Goal: Check status: Check status

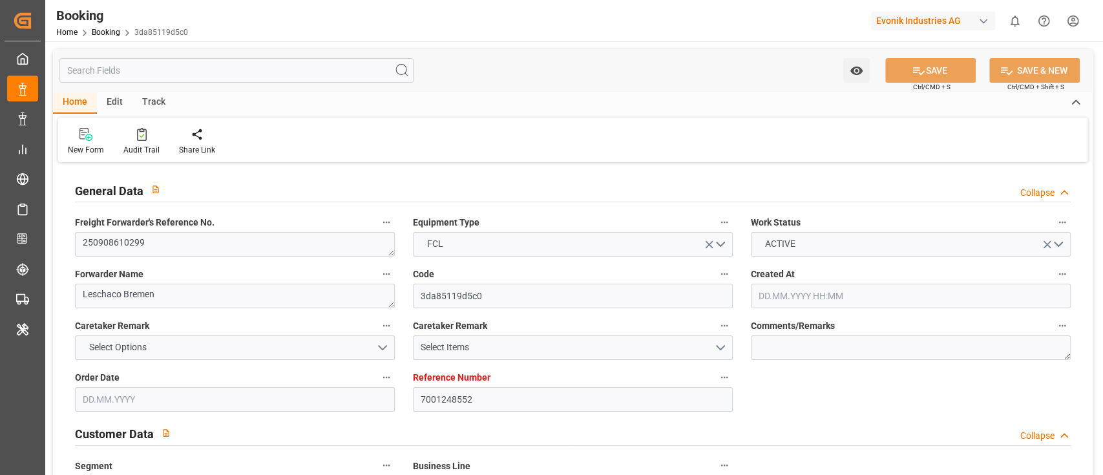
type input "7001248552"
type input "9708825"
type input "9708813"
type input "Hapag [PERSON_NAME]"
type input "Hapag Lloyd Aktiengesellschaft"
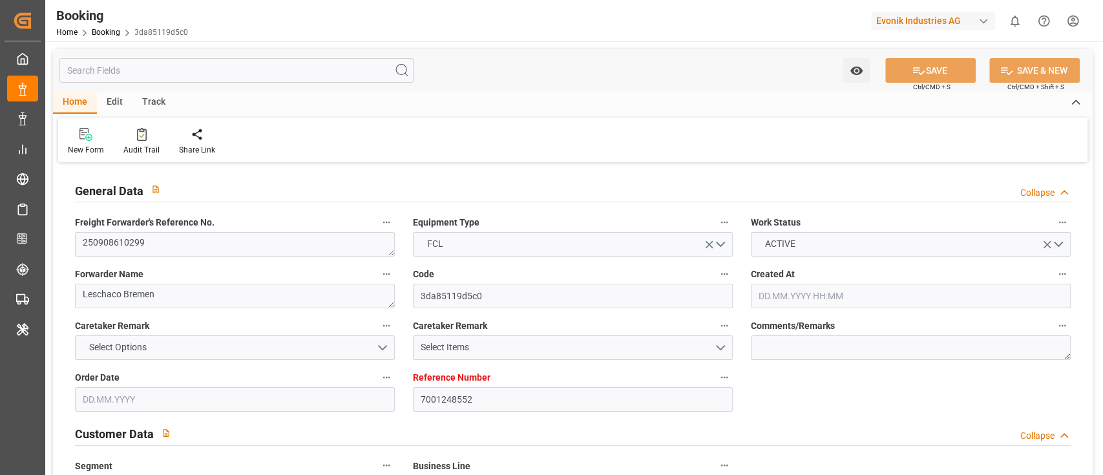
type input "NLRTM"
type input "CNZHE"
type input "CNNBG"
type input "0"
type input "NLRTM"
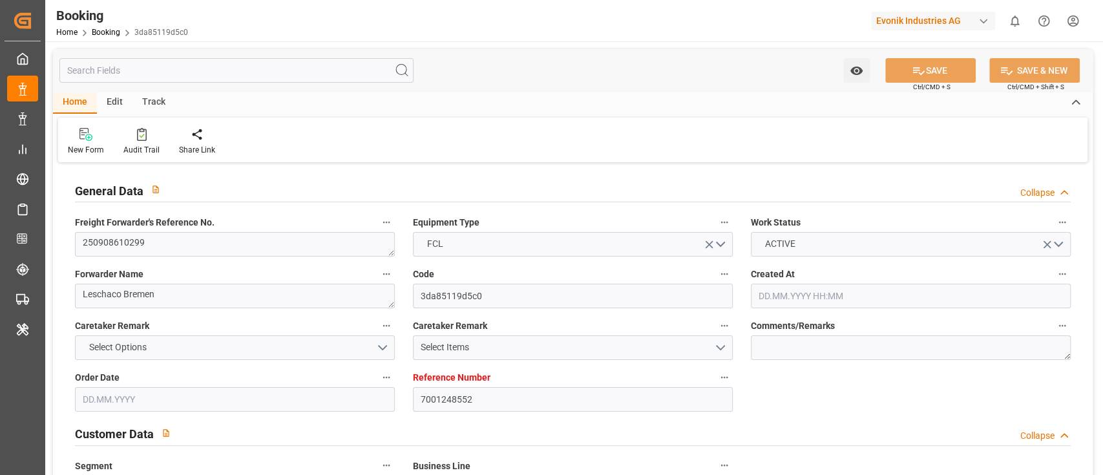
type input "CNZHE"
type input "[DATE] 07:17"
type input "[DATE]"
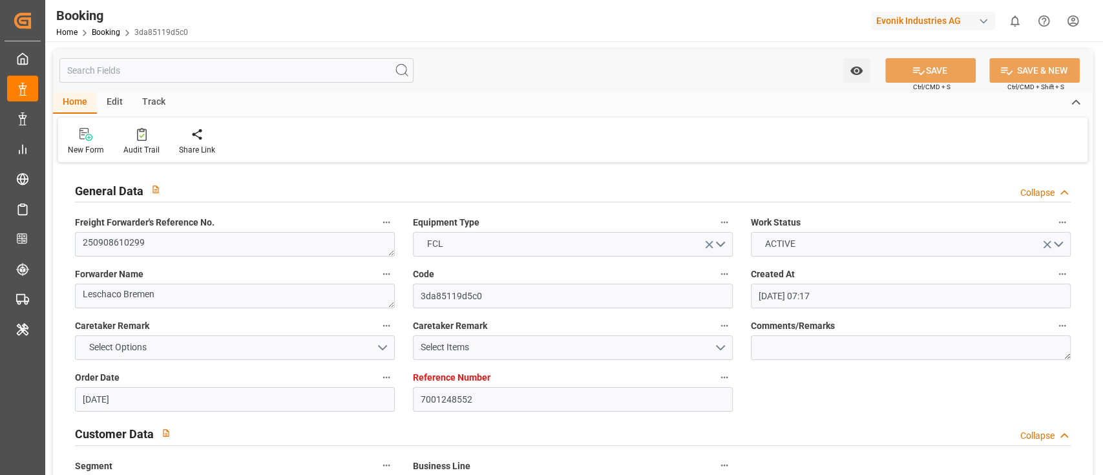
type input "[DATE] 00:00"
type input "[DATE]"
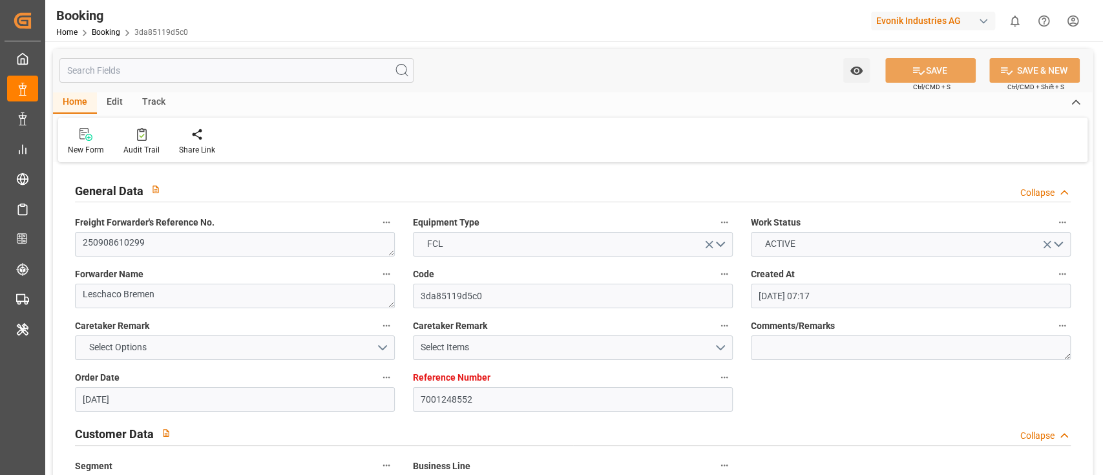
type input "[DATE] 00:01"
type input "[DATE] 00:00"
type input "[DATE] 22:32"
type input "[DATE] 18:13"
type input "[DATE] 00:00"
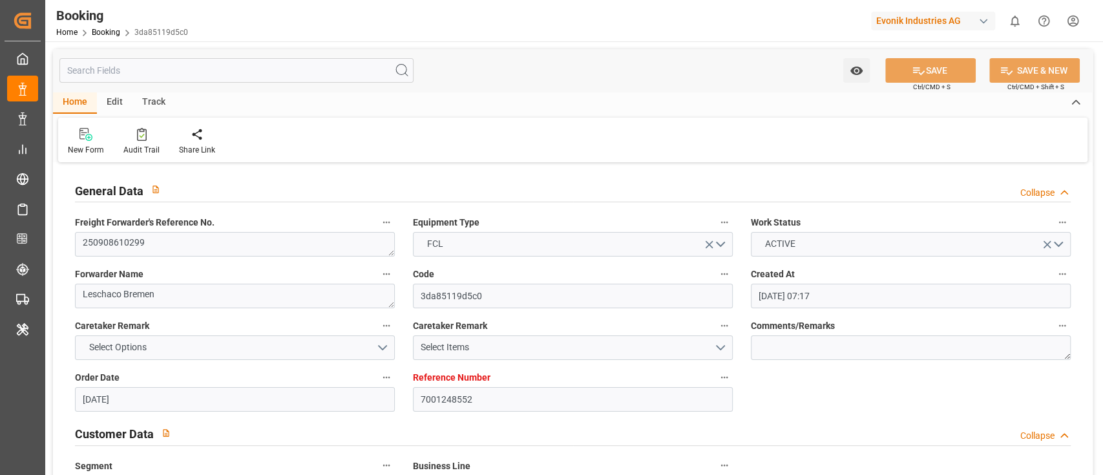
type input "[DATE] 00:00"
type input "[DATE] 12:00"
type input "[DATE] 00:00"
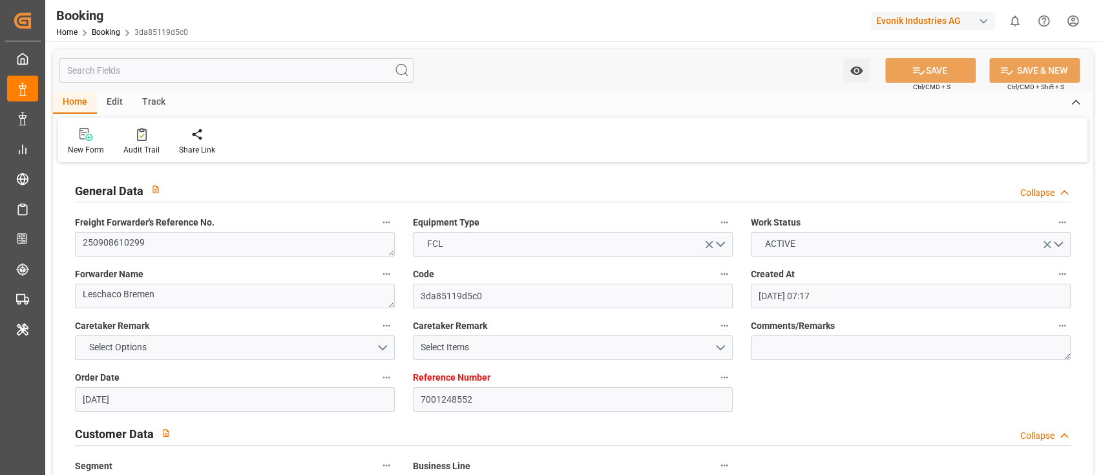
type input "[DATE]"
type input "[DATE] 09:05"
type input "[DATE]"
type input "[DATE] 12:00"
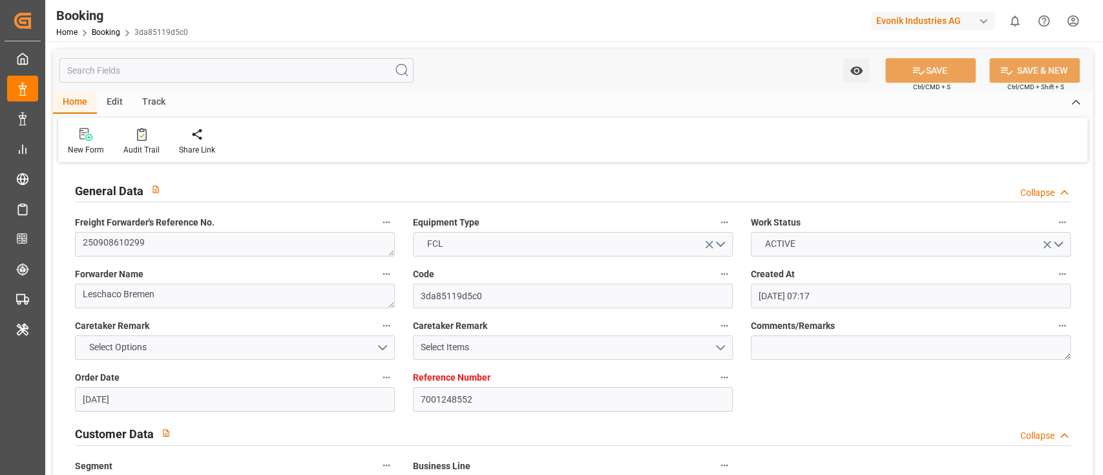
type input "[DATE] 02:11"
type input "[DATE] 00:01"
type input "[DATE] 00:10"
type input "[DATE] 12:00"
type input "[DATE] 23:29"
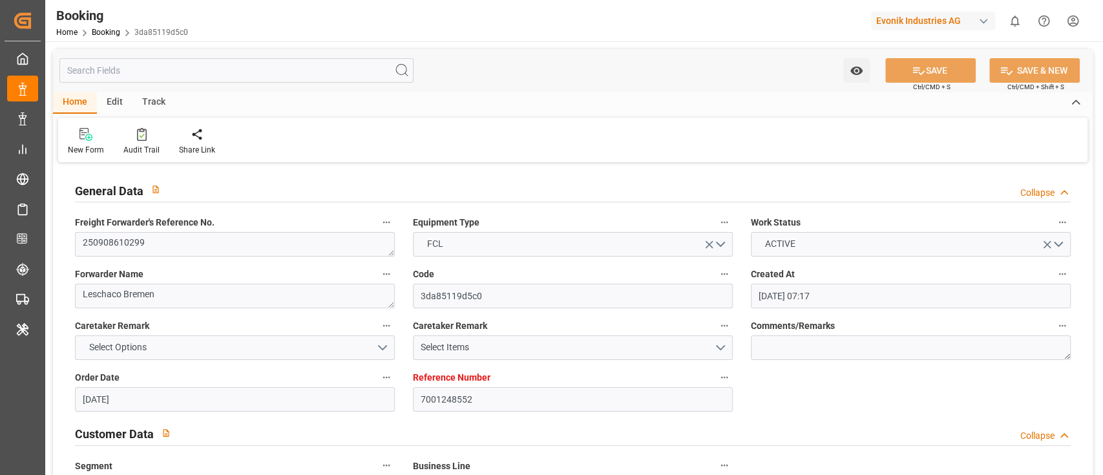
type input "[DATE] 12:00"
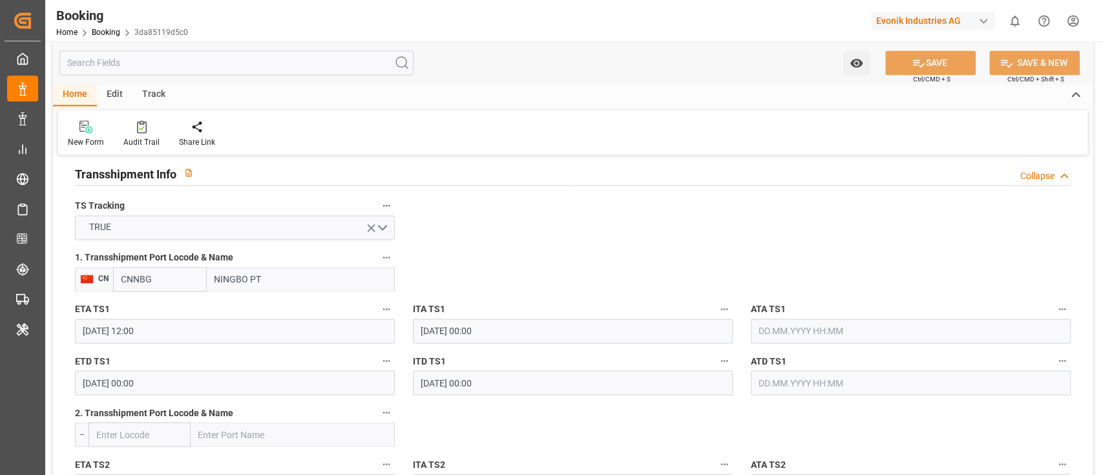
scroll to position [1378, 0]
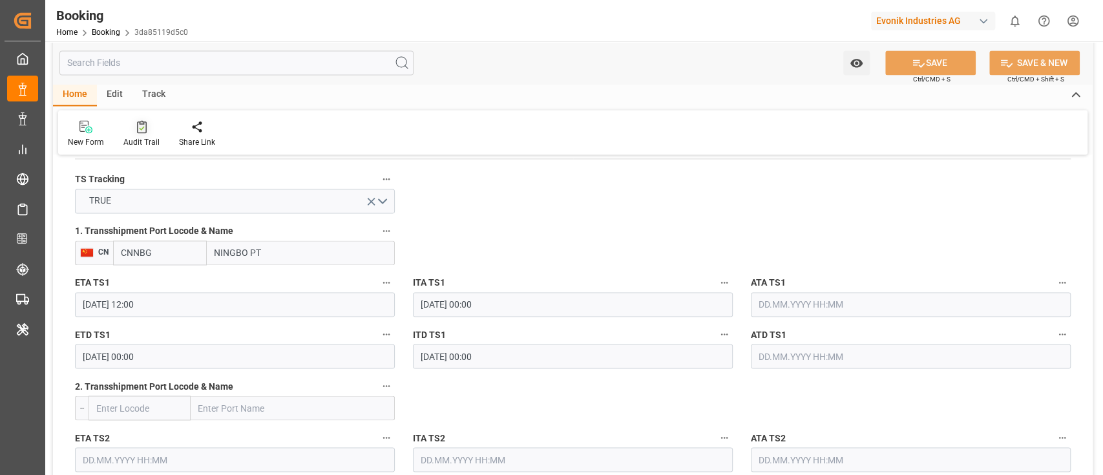
click at [128, 134] on div "Audit Trail" at bounding box center [142, 133] width 56 height 28
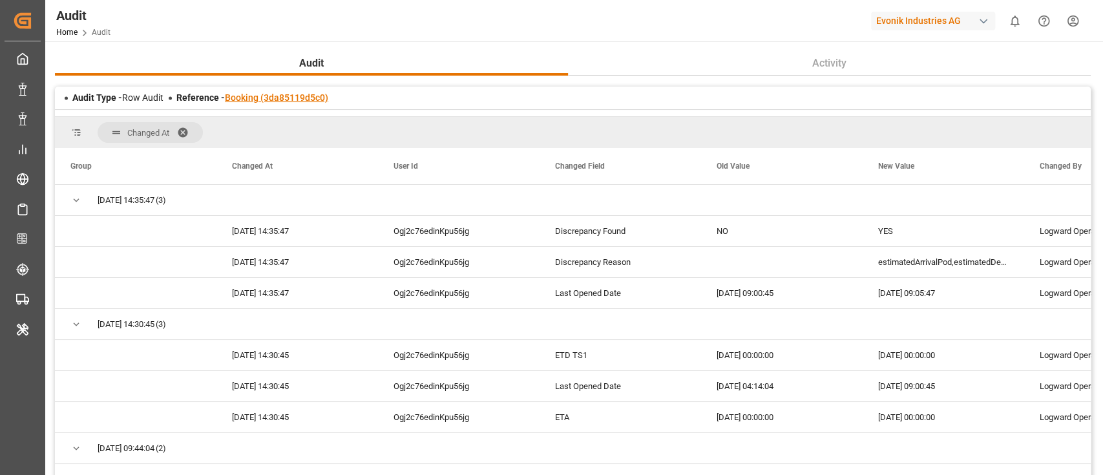
click at [305, 101] on link "Booking (3da85119d5c0)" at bounding box center [276, 97] width 103 height 10
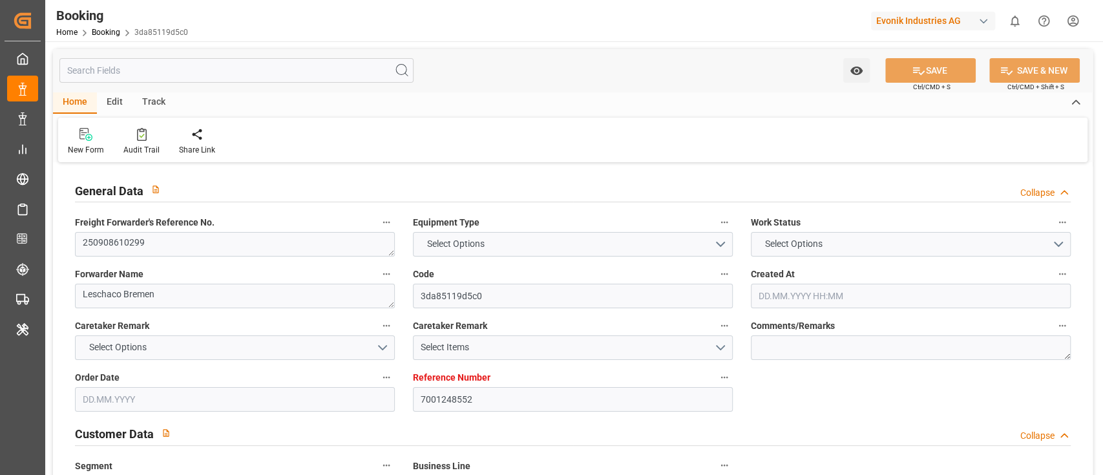
type input "7001248552"
type input "9708825"
type input "9708813"
type input "Hapag [PERSON_NAME]"
type input "Hapag Lloyd Aktiengesellschaft"
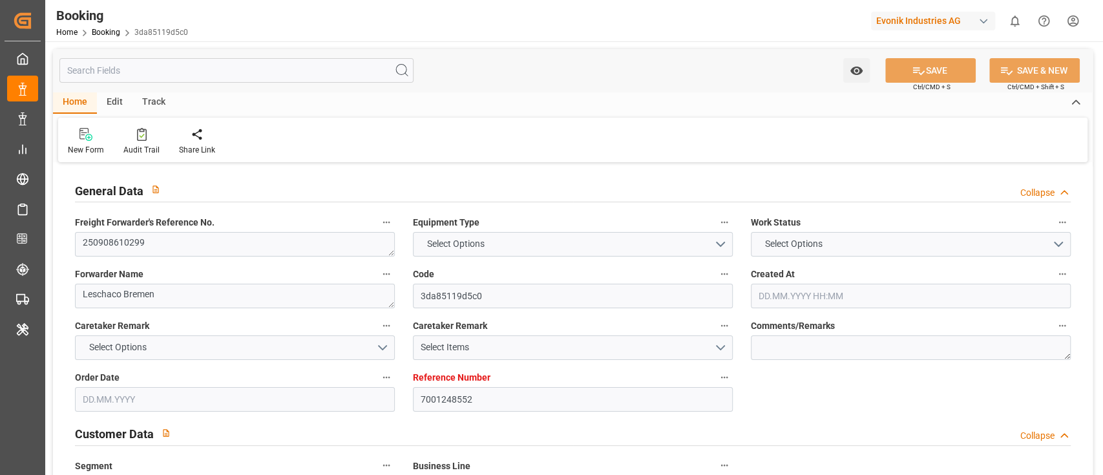
type input "NLRTM"
type input "CNZHE"
type input "CNNBG"
type input "0"
type input "NLRTM"
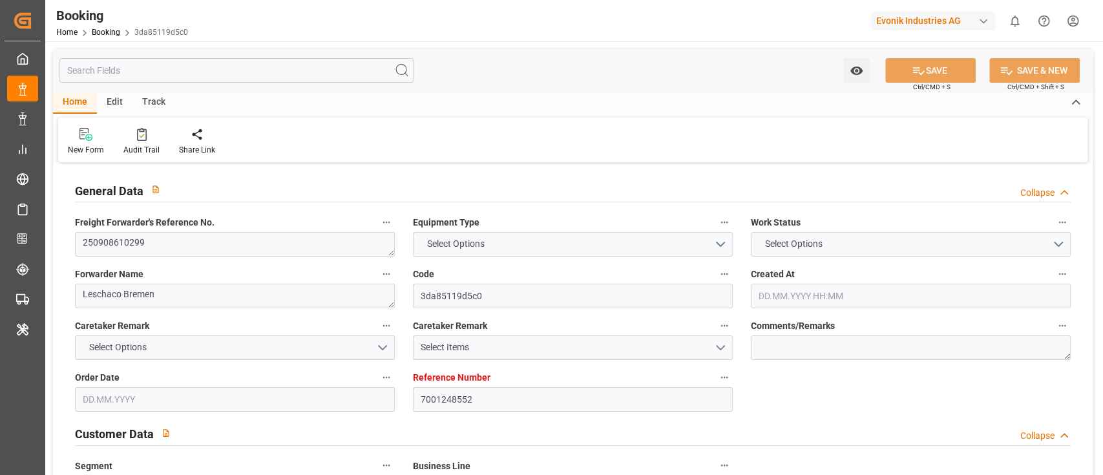
type input "CNZHE"
type input "[DATE] 07:17"
type input "[DATE]"
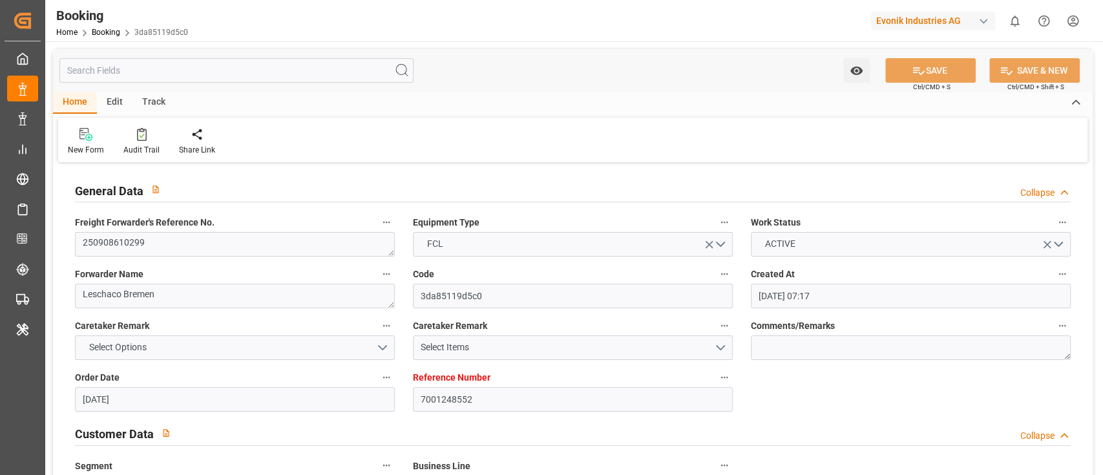
type input "[DATE] 00:00"
type input "[DATE]"
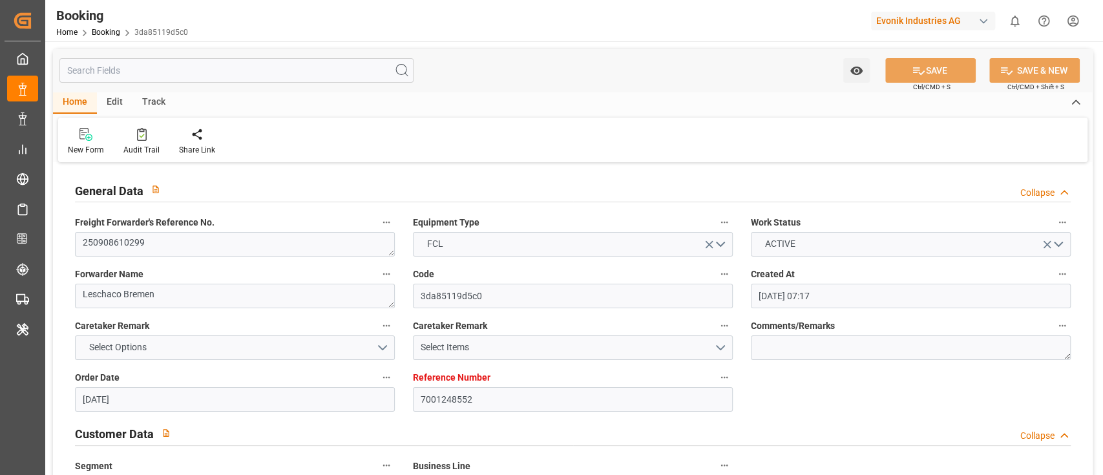
type input "[DATE] 00:01"
type input "[DATE] 00:00"
type input "[DATE] 22:32"
type input "[DATE] 18:13"
type input "[DATE] 00:00"
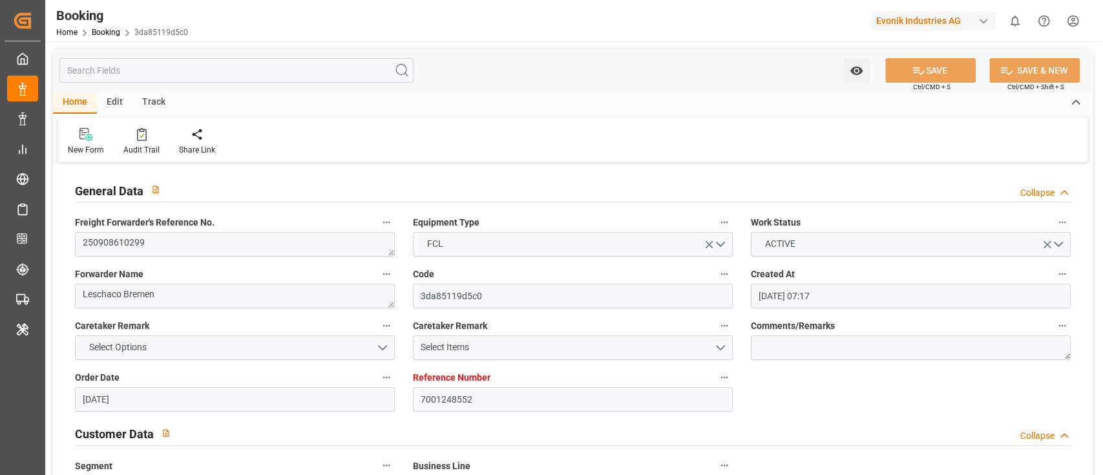
type input "[DATE] 00:00"
type input "[DATE] 12:00"
type input "[DATE] 00:00"
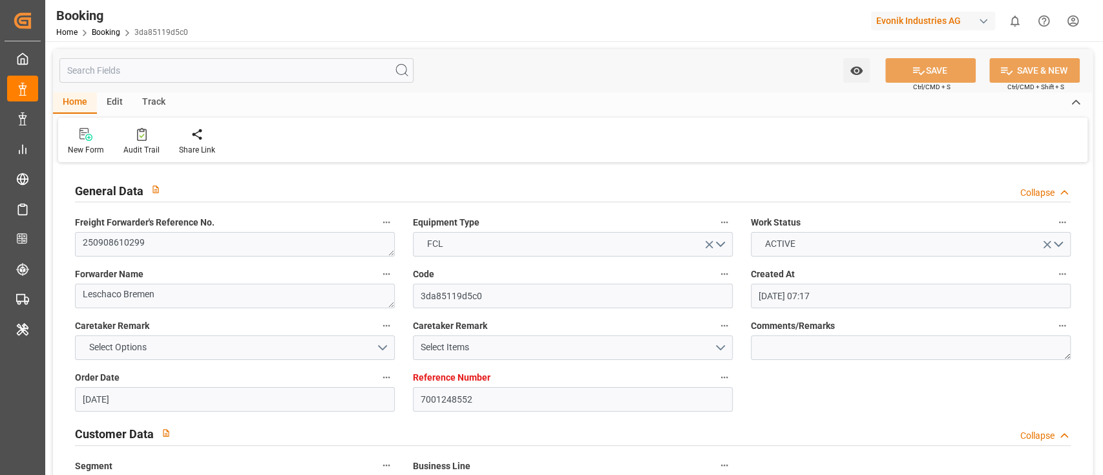
type input "[DATE]"
type input "[DATE] 09:05"
type input "[DATE]"
type input "[DATE] 12:00"
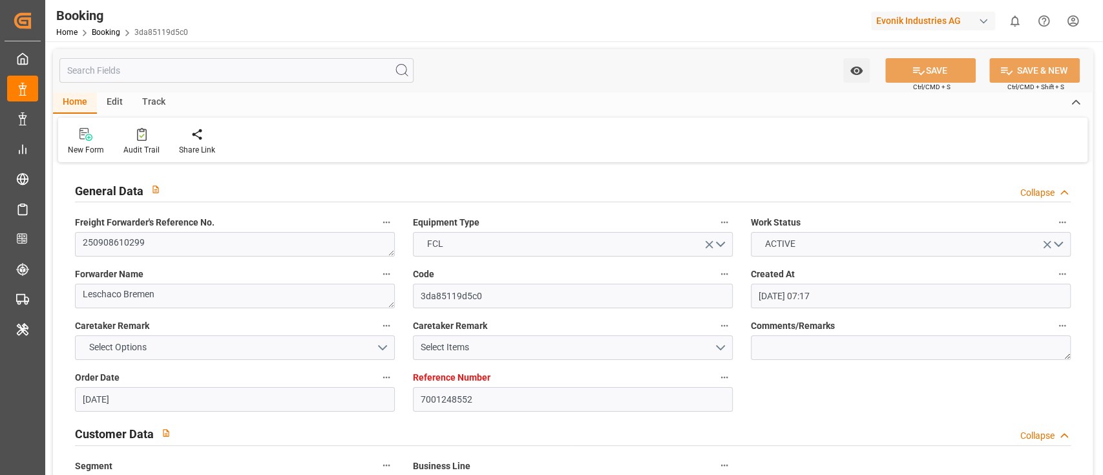
type input "[DATE] 02:11"
type input "[DATE] 00:01"
type input "[DATE] 00:10"
type input "[DATE] 12:00"
type input "[DATE] 23:29"
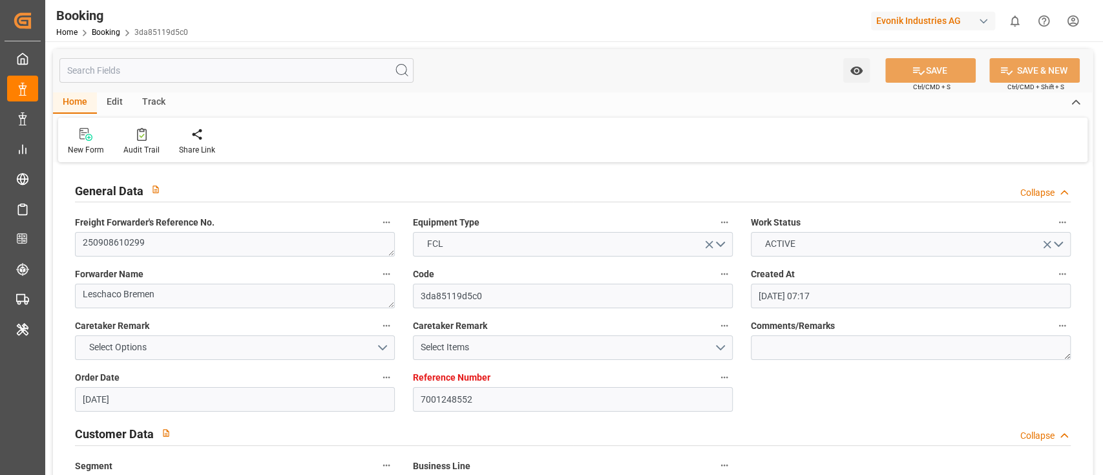
type input "[DATE] 12:00"
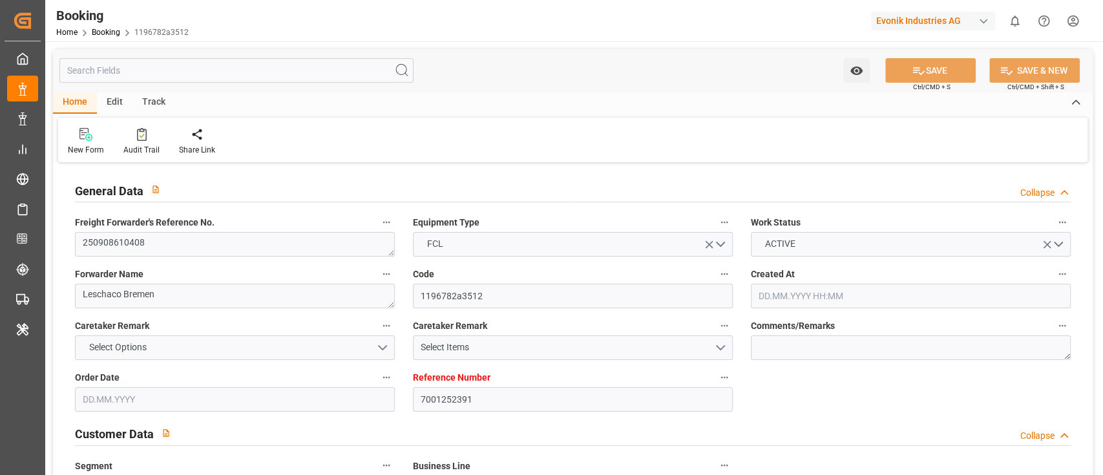
type input "7001252391"
type input "9619957"
type input "9632155"
type input "Hapag [PERSON_NAME]"
type input "Hapag Lloyd Aktiengesellschaft"
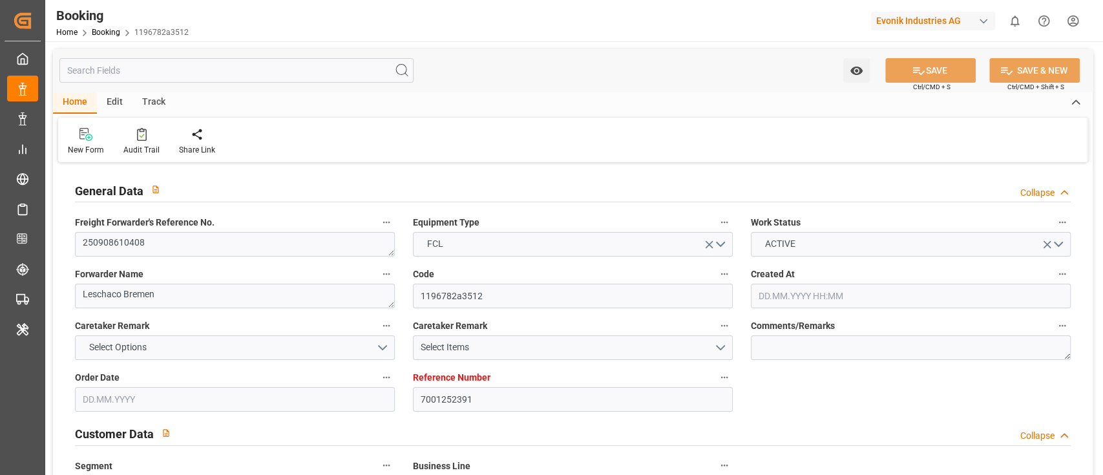
type input "NLRTM"
type input "CNHUA"
type input "CNYTN"
type input "0"
type input "NLRTM"
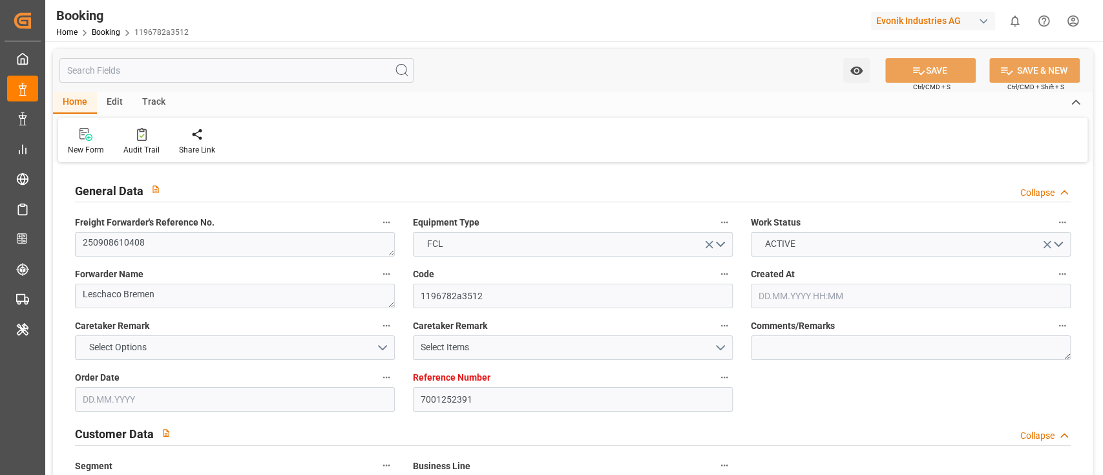
type input "CNHUA"
type input "19.08.2025 09:52"
type input "19.08.2025"
type input "05.11.2025"
type input "08.09.2025"
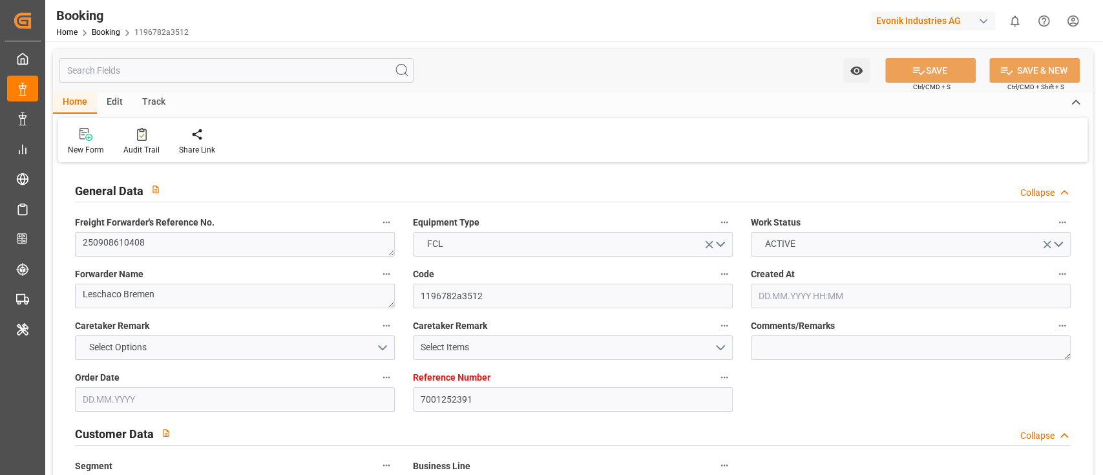
type input "08.09.2025 00:00"
type input "12.09.2025 00:00"
type input "27.08.2025"
type input "15.09.2025"
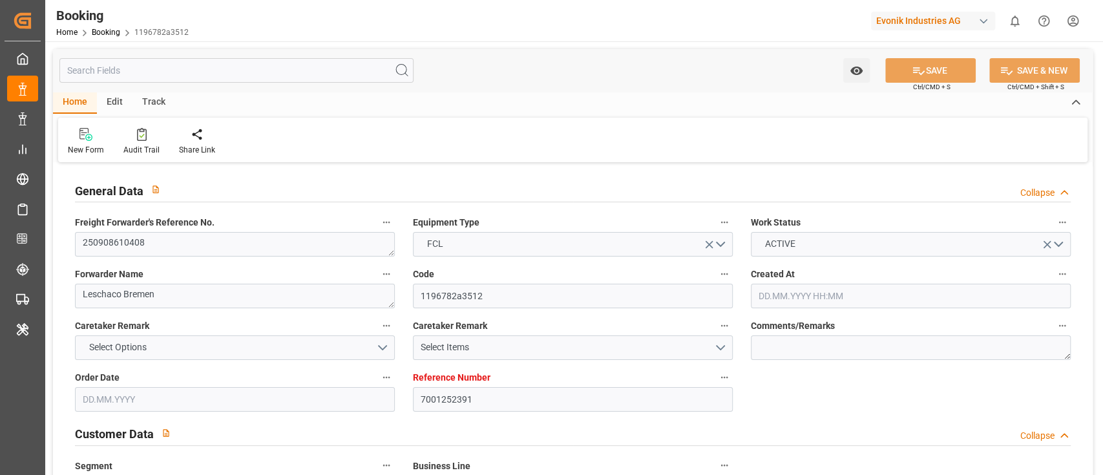
type input "23.09.2025 07:00"
type input "15.09.2025 00:00"
type input "23.09.2025 23:18"
type input "18.09.2025 12:31"
type input "12.11.2025 00:00"
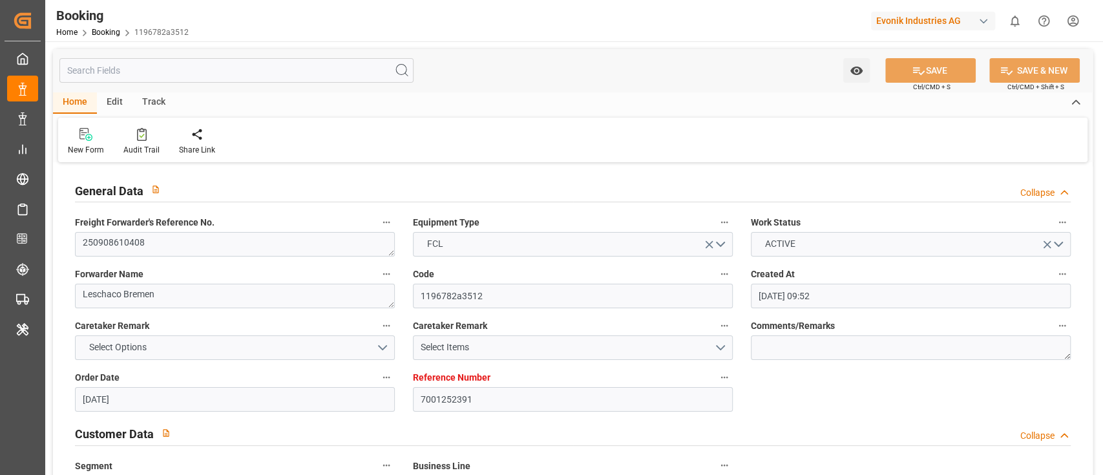
type input "05.11.2025 00:00"
type input "07.11.2025 20:00"
type input "31.10.2025 00:00"
type input "08.11.2025 00:00"
type input "04.11.2025 00:00"
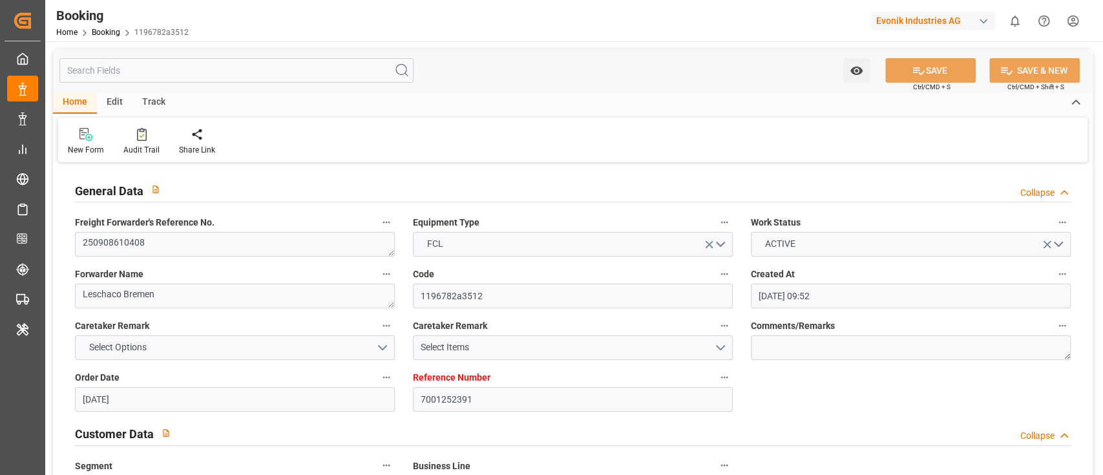
type input "19.08.2025"
type input "09.10.2025 09:49"
type input "[DATE]"
type input "08.09.2025 09:17"
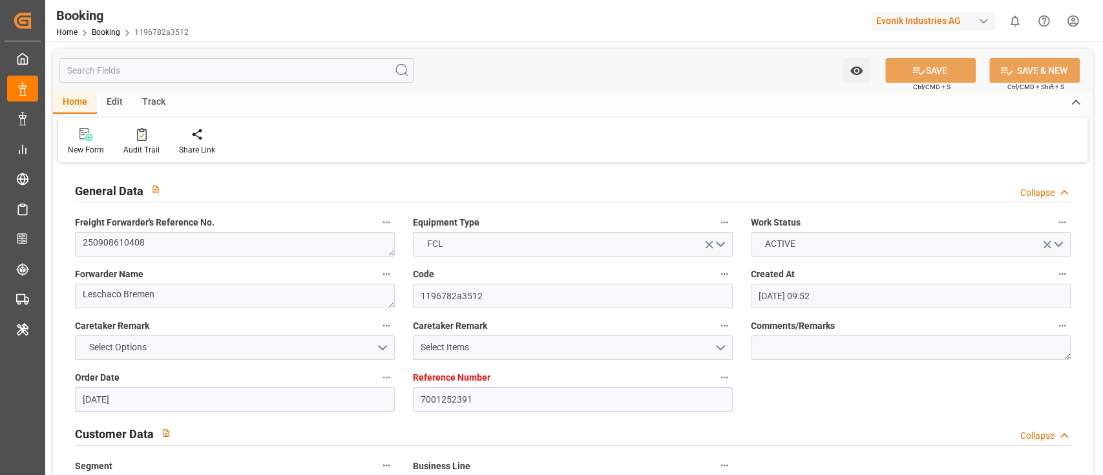
type input "17.09.2025 21:36"
type input "13.09.2025 12:00"
type input "22.09.2025 12:25"
type input "23.09.2025 07:00"
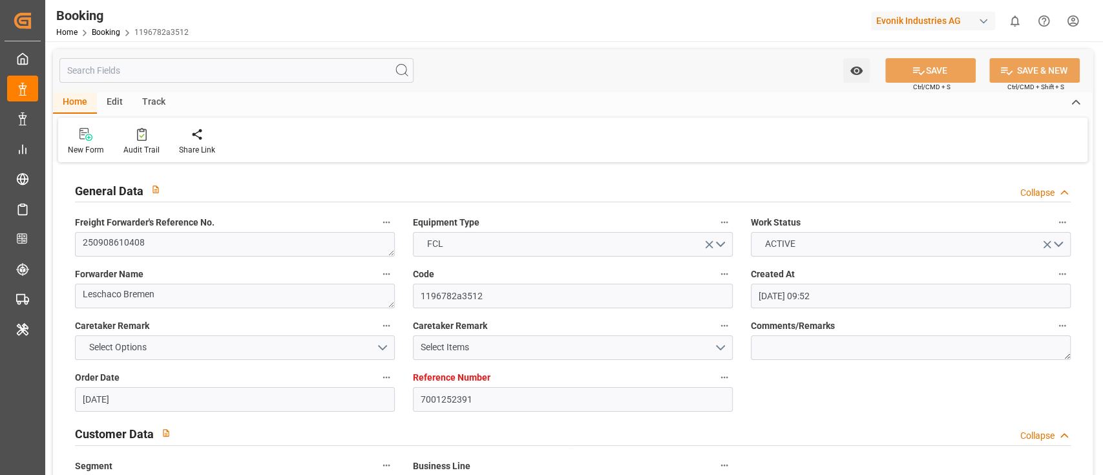
type input "24.09.2025 01:01"
type input "07.11.2025 20:00"
type input "08.11.2025 11:02"
type input "08.11.2025 12:00"
type input "04.11.2025 12:00"
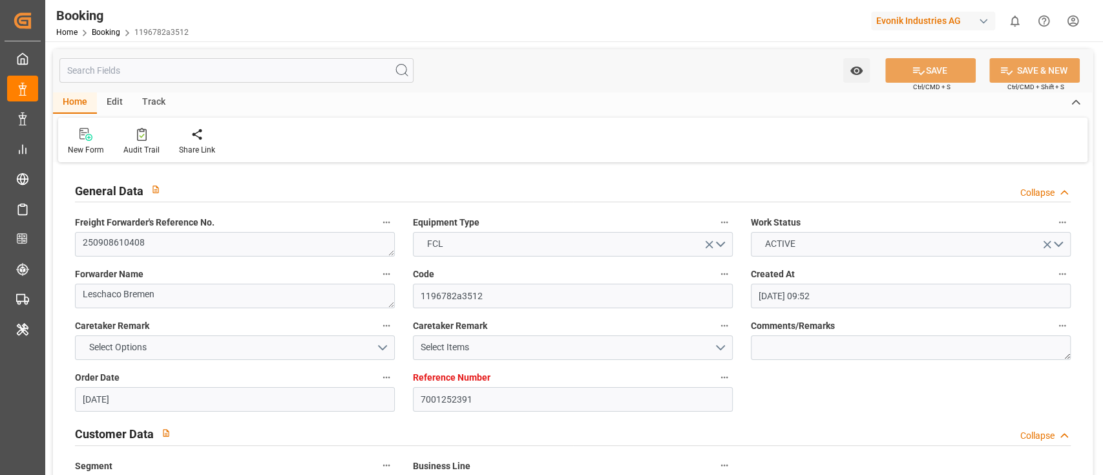
type input "12.11.2025 12:00"
type input "07.11.2025 12:00"
type input "[DATE] 12:00"
